Goal: Task Accomplishment & Management: Complete application form

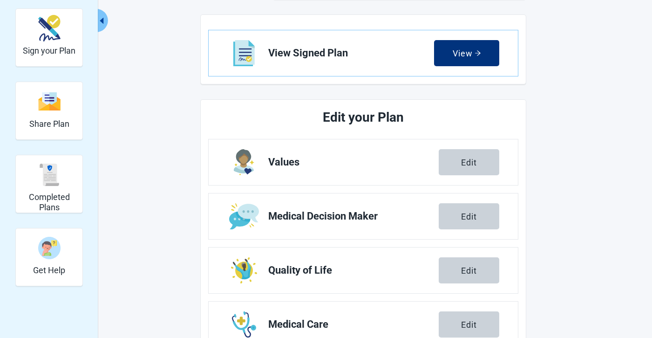
scroll to position [221, 0]
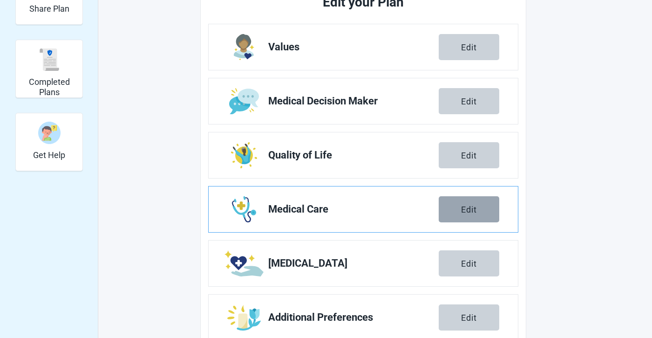
click at [470, 221] on button "Edit" at bounding box center [469, 209] width 61 height 26
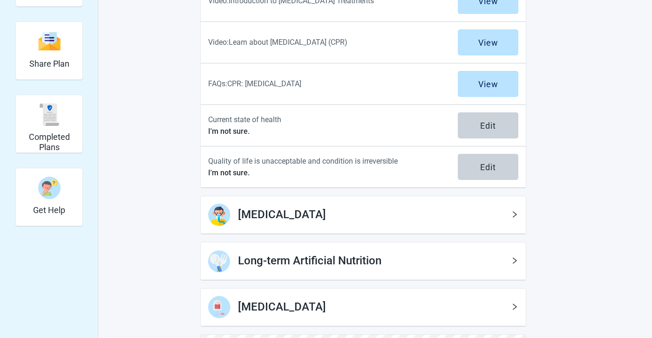
scroll to position [216, 0]
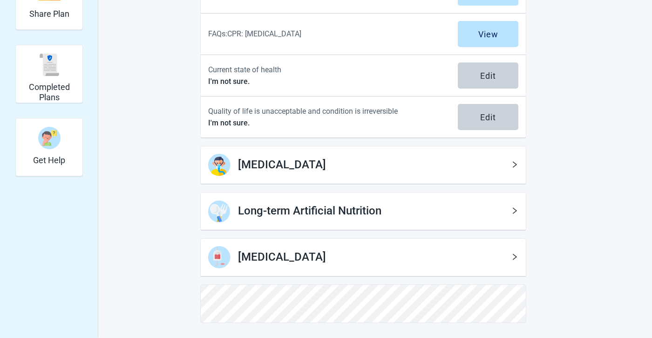
click at [358, 253] on h2 "[MEDICAL_DATA]" at bounding box center [374, 257] width 273 height 18
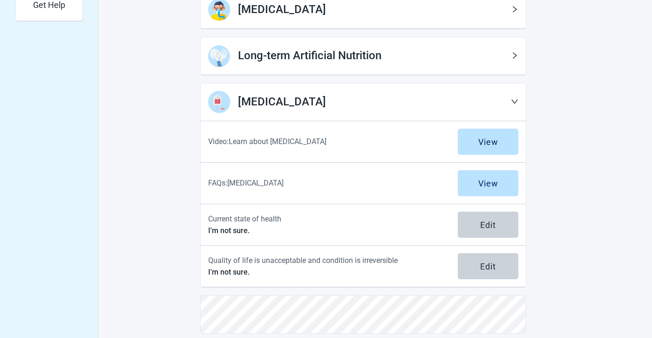
scroll to position [382, 0]
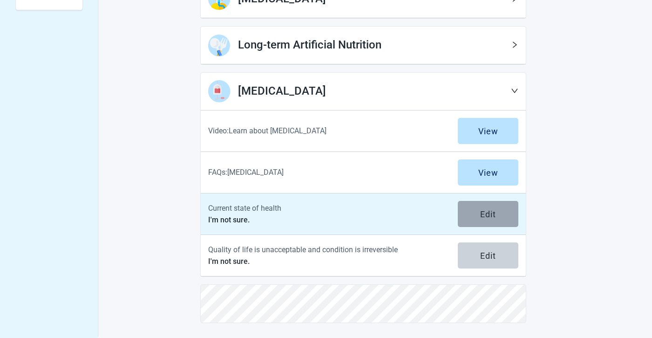
click at [482, 217] on div "Edit" at bounding box center [488, 213] width 16 height 9
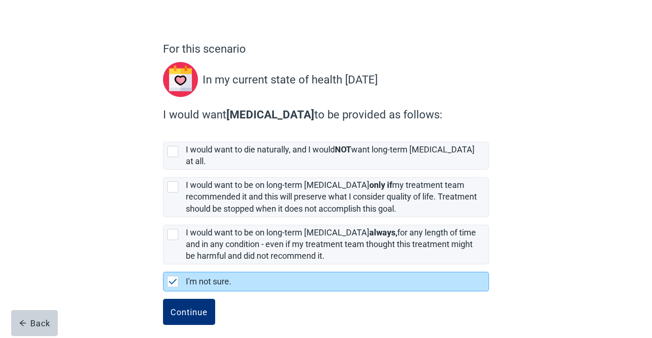
scroll to position [48, 0]
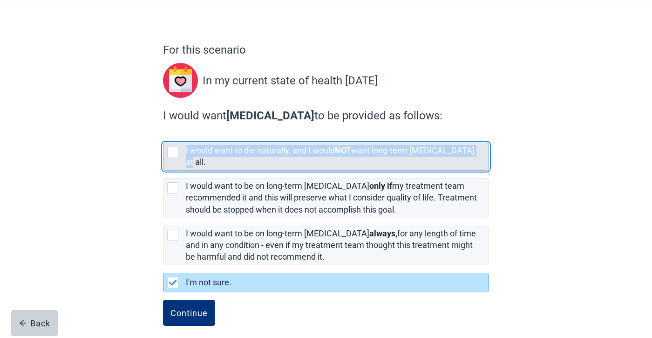
drag, startPoint x: 471, startPoint y: 152, endPoint x: 185, endPoint y: 154, distance: 285.6
click at [185, 154] on div "I would want to die naturally, and I would NOT want long-term [MEDICAL_DATA] at…" at bounding box center [326, 156] width 325 height 27
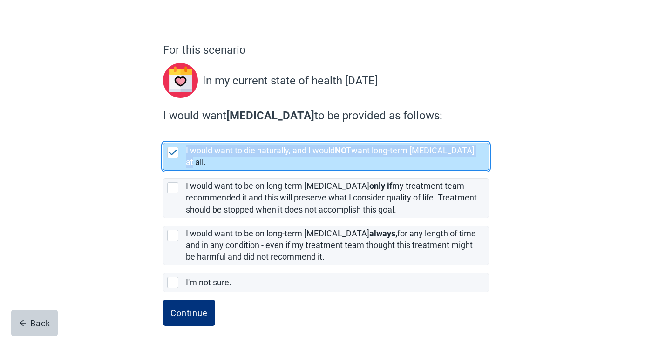
copy label "I would want to die naturally, and I would NOT want long-term [MEDICAL_DATA] at…"
